Goal: Task Accomplishment & Management: Manage account settings

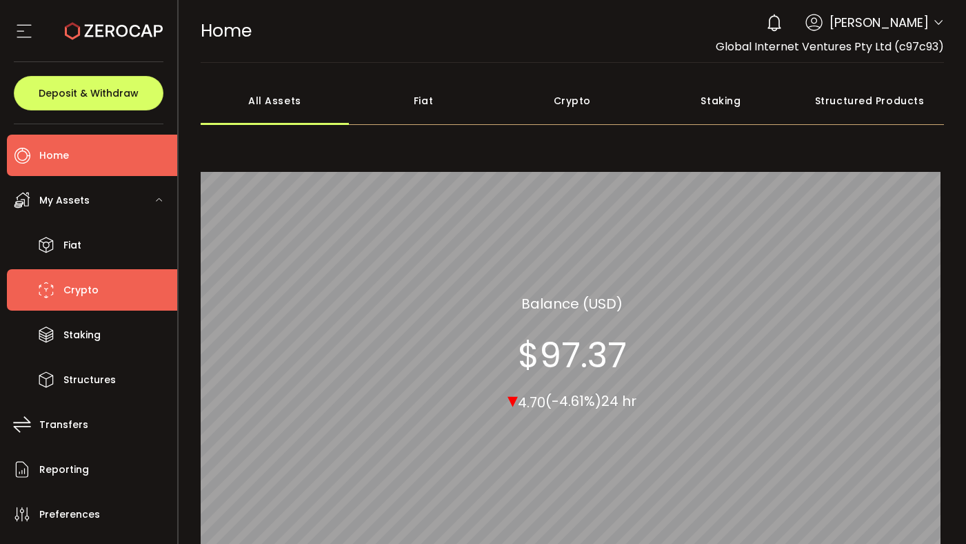
click at [81, 291] on span "Crypto" at bounding box center [80, 290] width 35 height 20
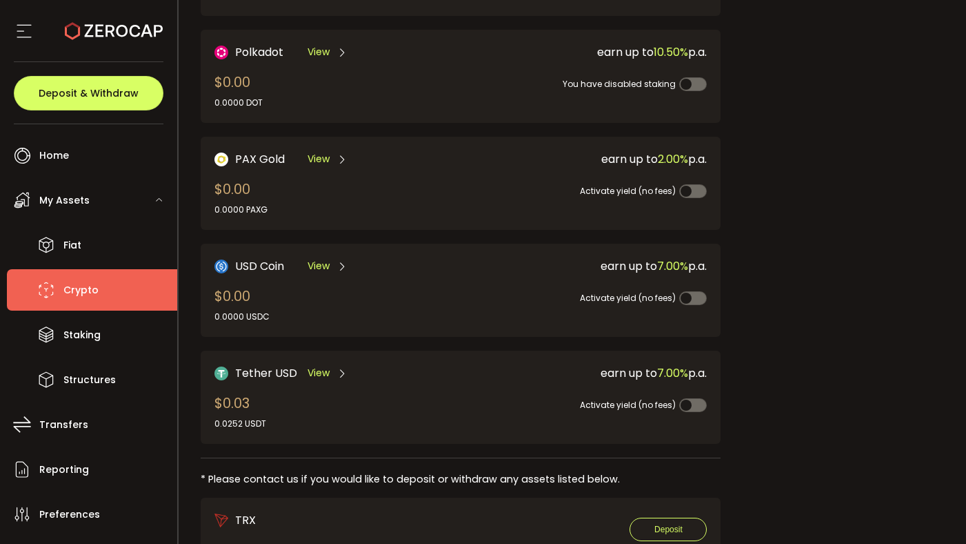
scroll to position [377, 0]
